Goal: Use online tool/utility

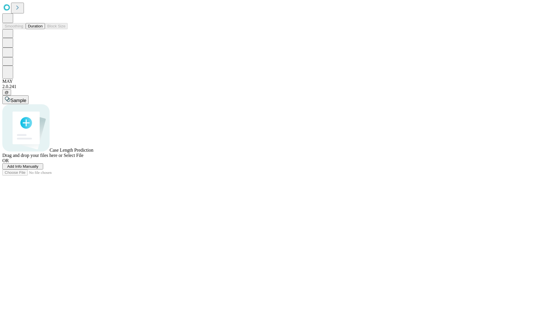
click at [43, 29] on button "Duration" at bounding box center [35, 26] width 19 height 6
click at [83, 158] on span "Select File" at bounding box center [74, 155] width 20 height 5
